Goal: Transaction & Acquisition: Purchase product/service

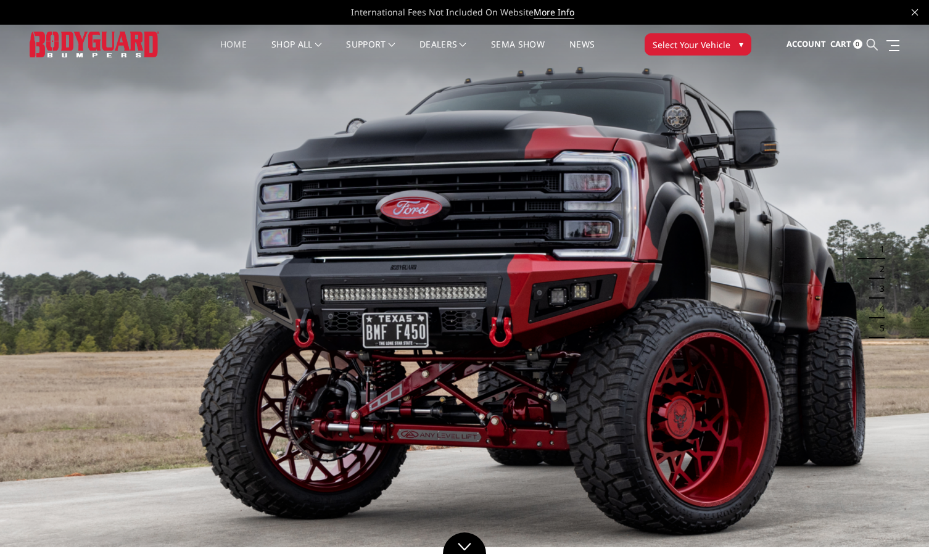
click at [875, 48] on icon at bounding box center [872, 44] width 11 height 11
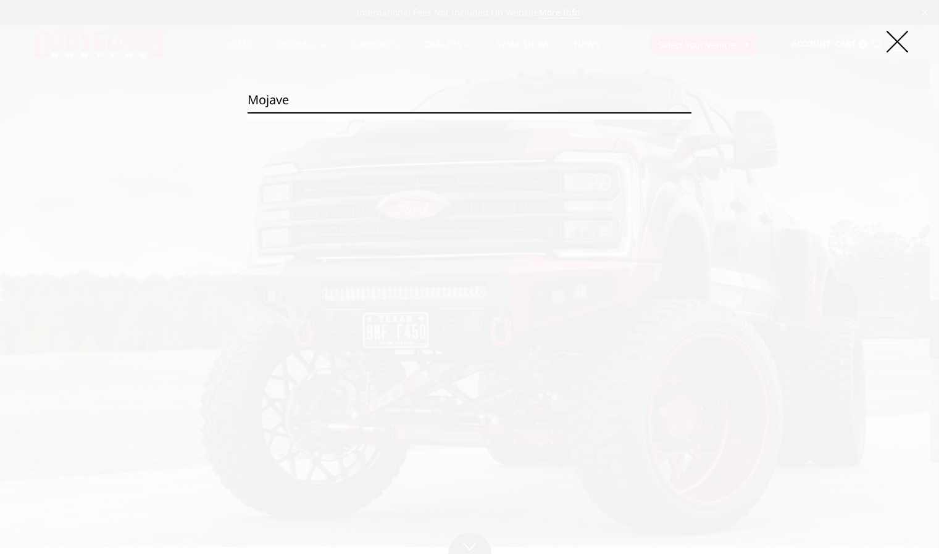
type input "mojave"
click at [691, 112] on input "Search" at bounding box center [691, 112] width 1 height 1
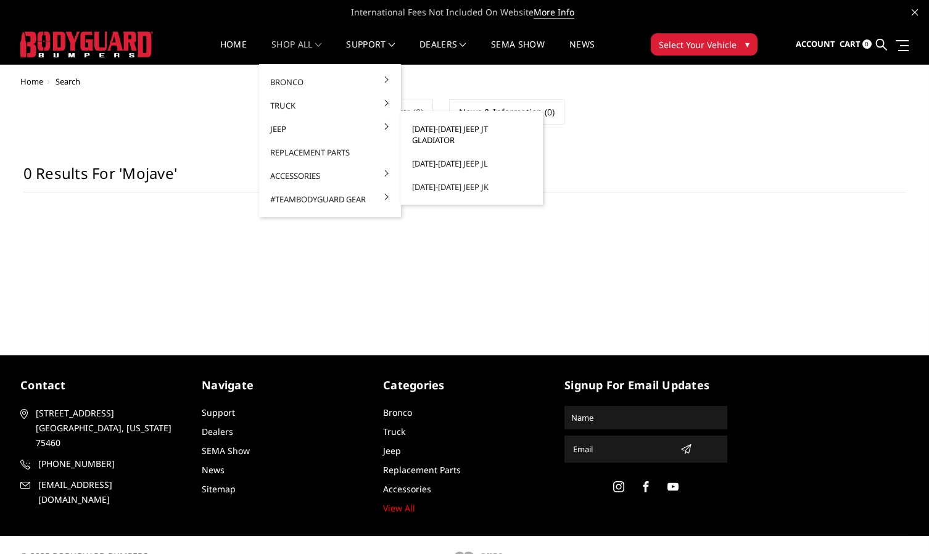
click at [483, 128] on link "[DATE]-[DATE] Jeep JT Gladiator" at bounding box center [472, 134] width 132 height 35
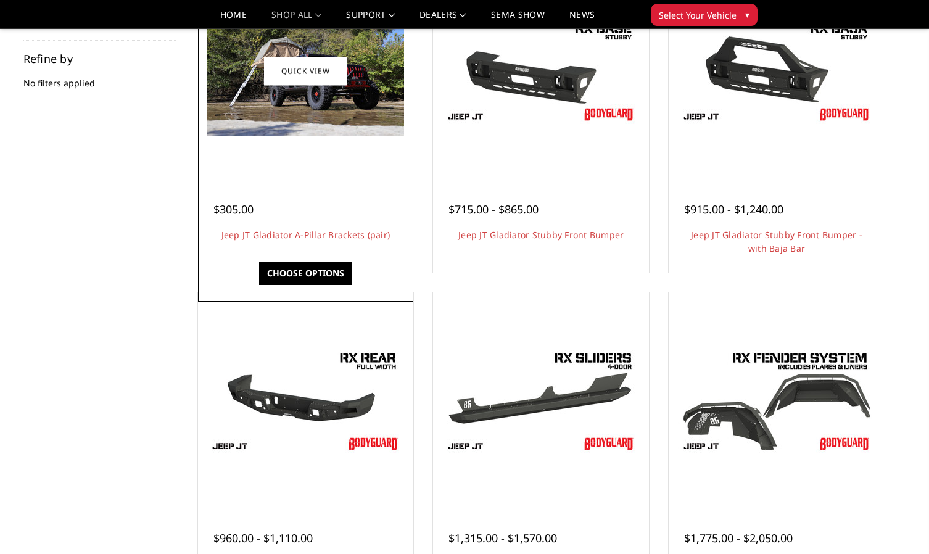
scroll to position [82, 0]
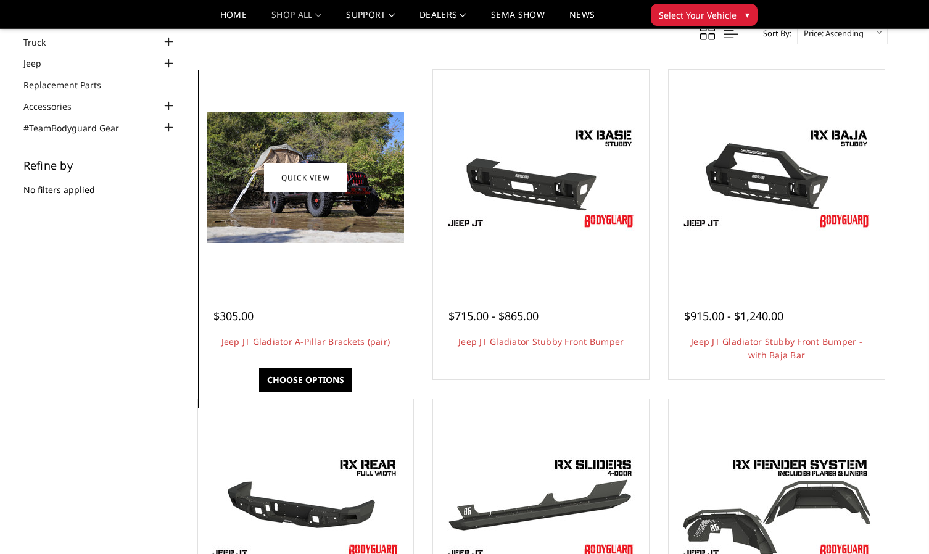
click at [239, 318] on span "$305.00" at bounding box center [233, 316] width 40 height 15
click at [319, 379] on link "Choose Options" at bounding box center [305, 379] width 93 height 23
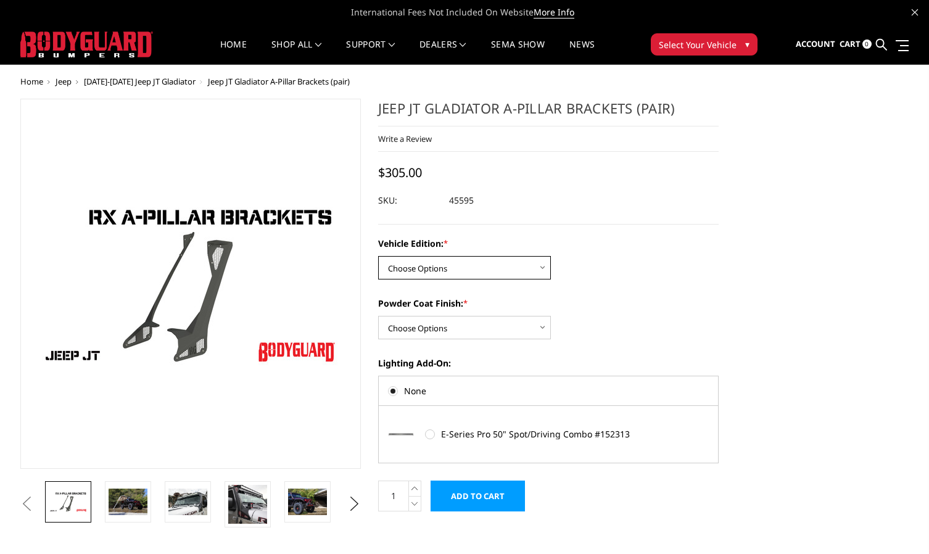
click at [457, 272] on select "Choose Options Standard Jeep Jeep 392 or Mojave Edition" at bounding box center [464, 267] width 173 height 23
